Goal: Find contact information: Find contact information

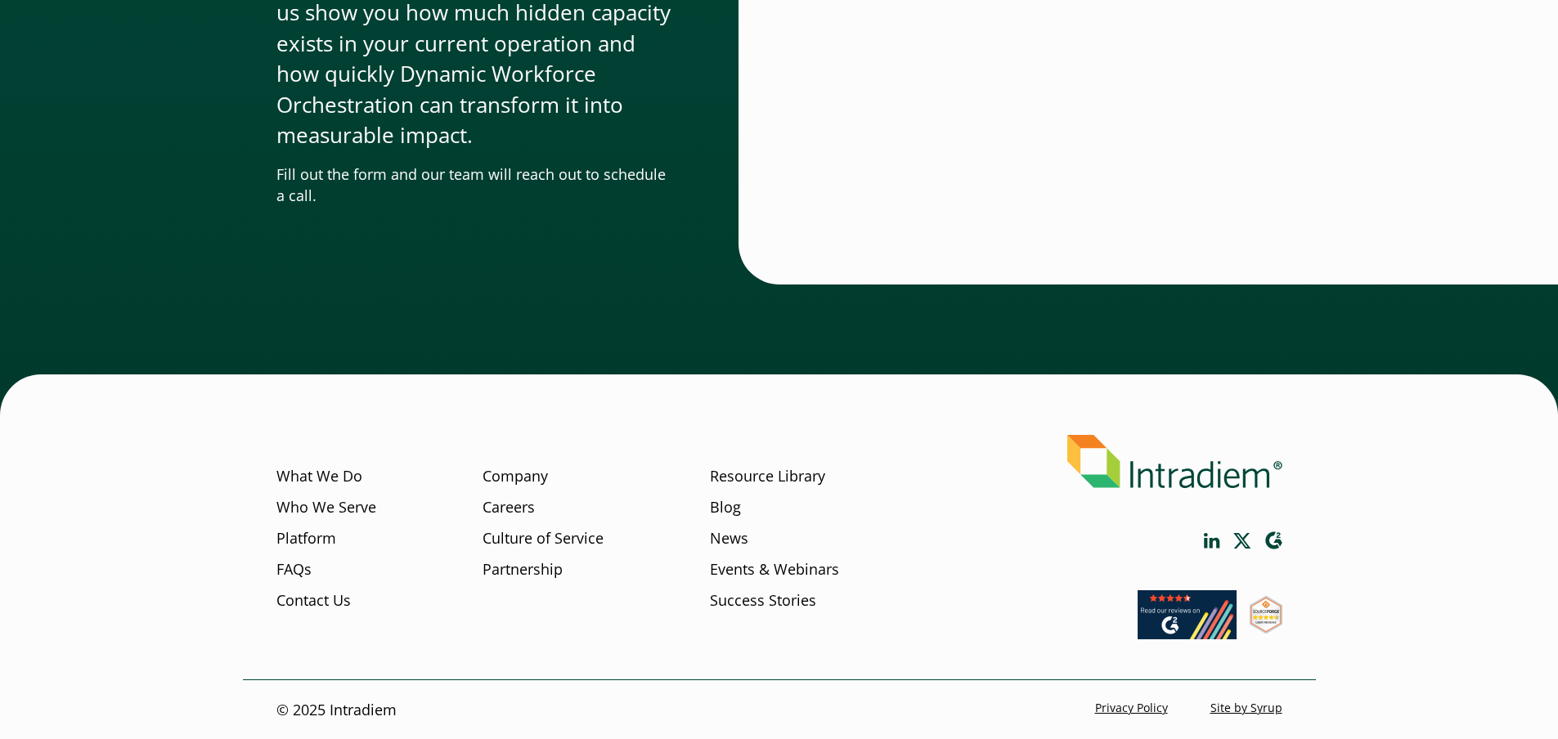
scroll to position [5732, 0]
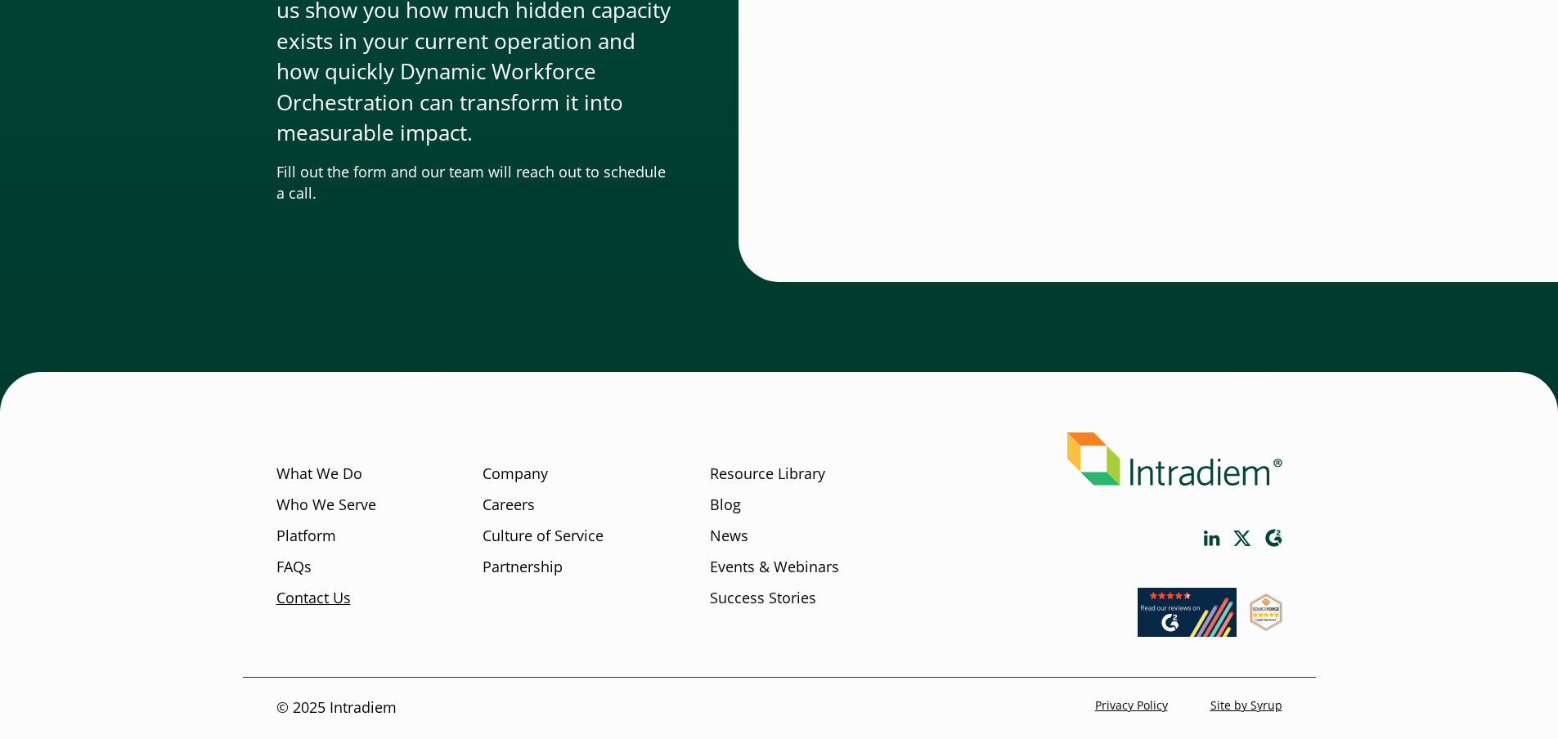
click at [323, 594] on link "Contact Us" at bounding box center [313, 598] width 74 height 21
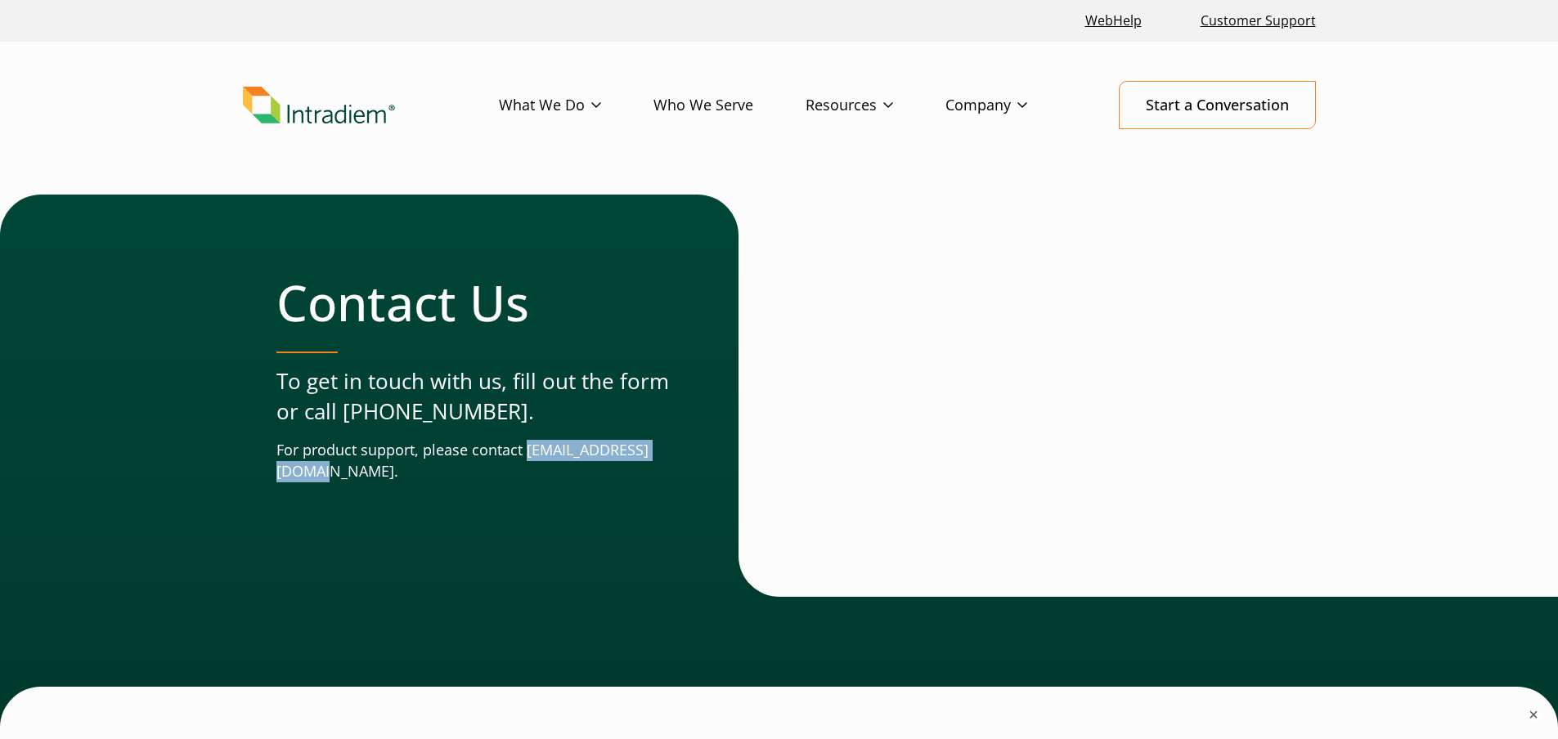
click at [437, 477] on div "Contact Us To get in touch with us, fill out the form or call (678) 356-3500. F…" at bounding box center [779, 396] width 1073 height 402
copy p "support@intradiem.com"
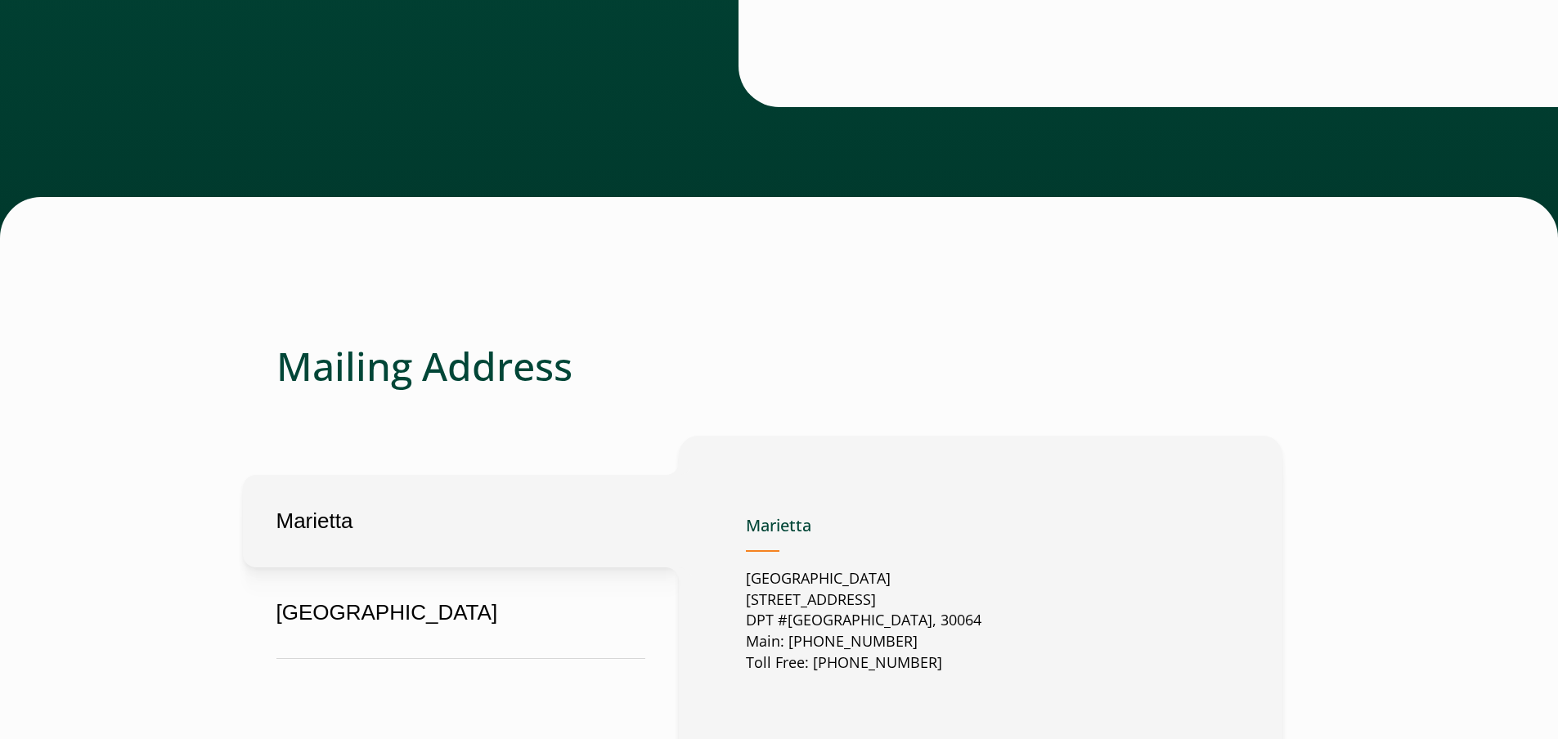
scroll to position [545, 0]
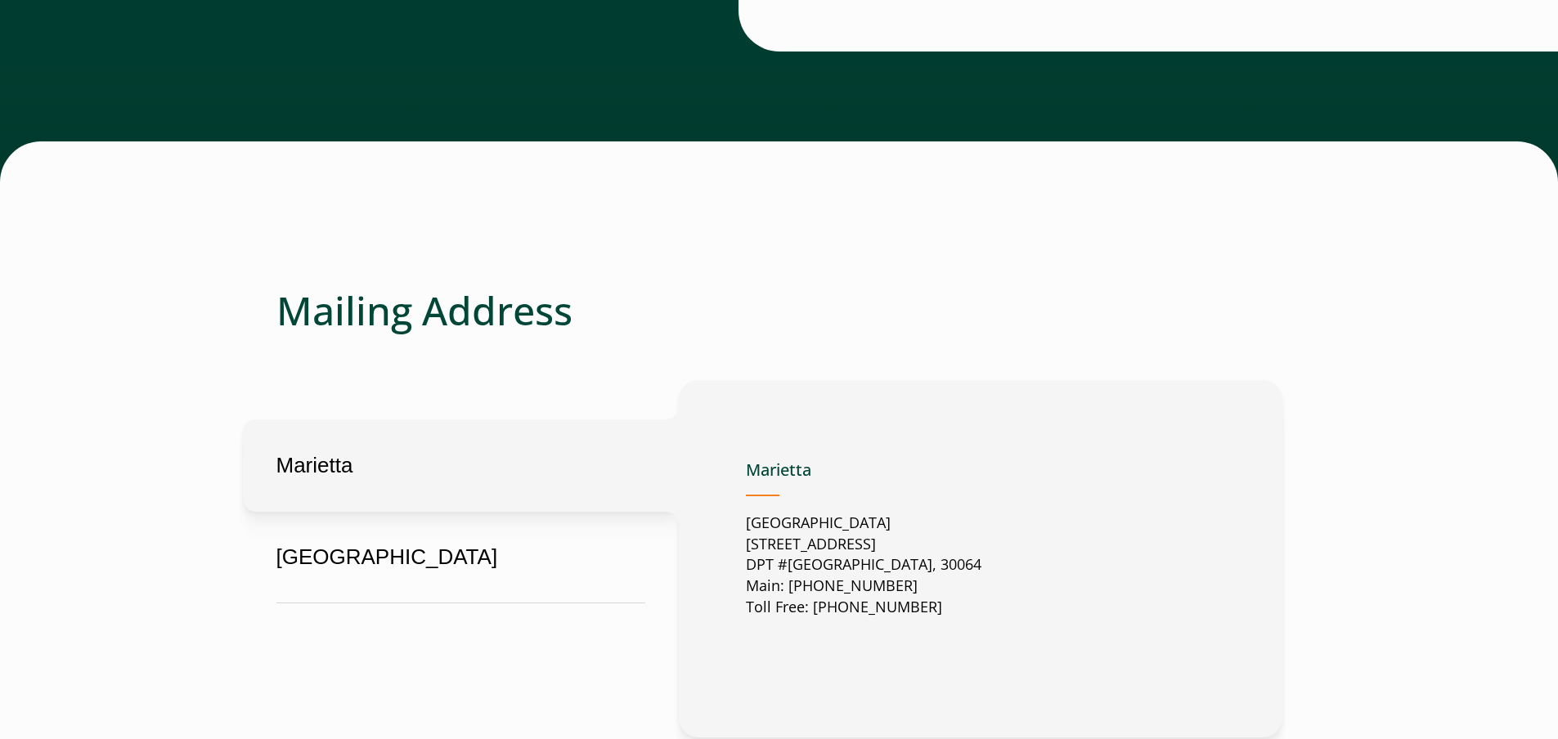
click at [367, 461] on button "Marietta" at bounding box center [461, 465] width 436 height 92
click at [347, 597] on button "London" at bounding box center [461, 557] width 436 height 92
